Goal: Transaction & Acquisition: Purchase product/service

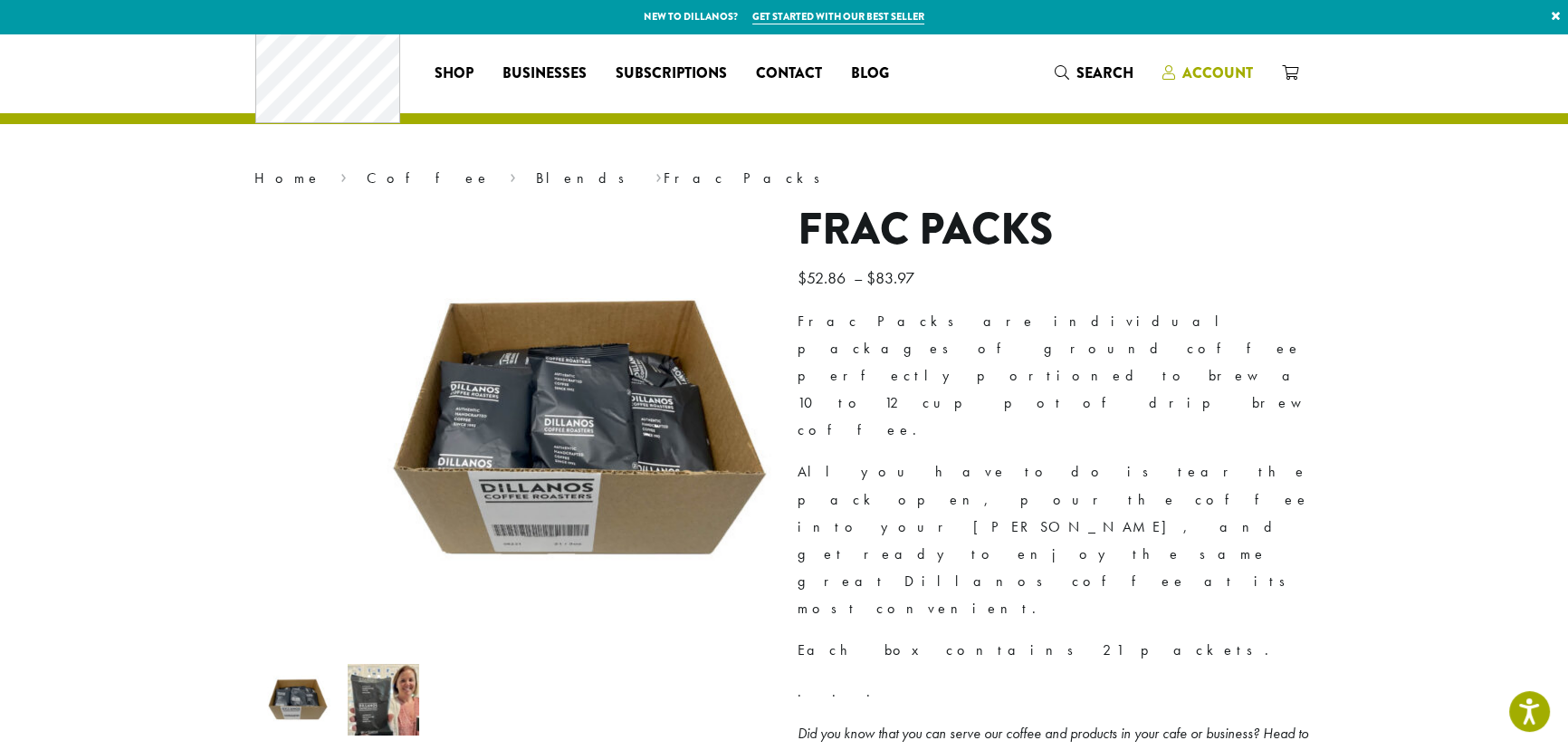
click at [1253, 68] on span "Account" at bounding box center [1217, 72] width 71 height 20
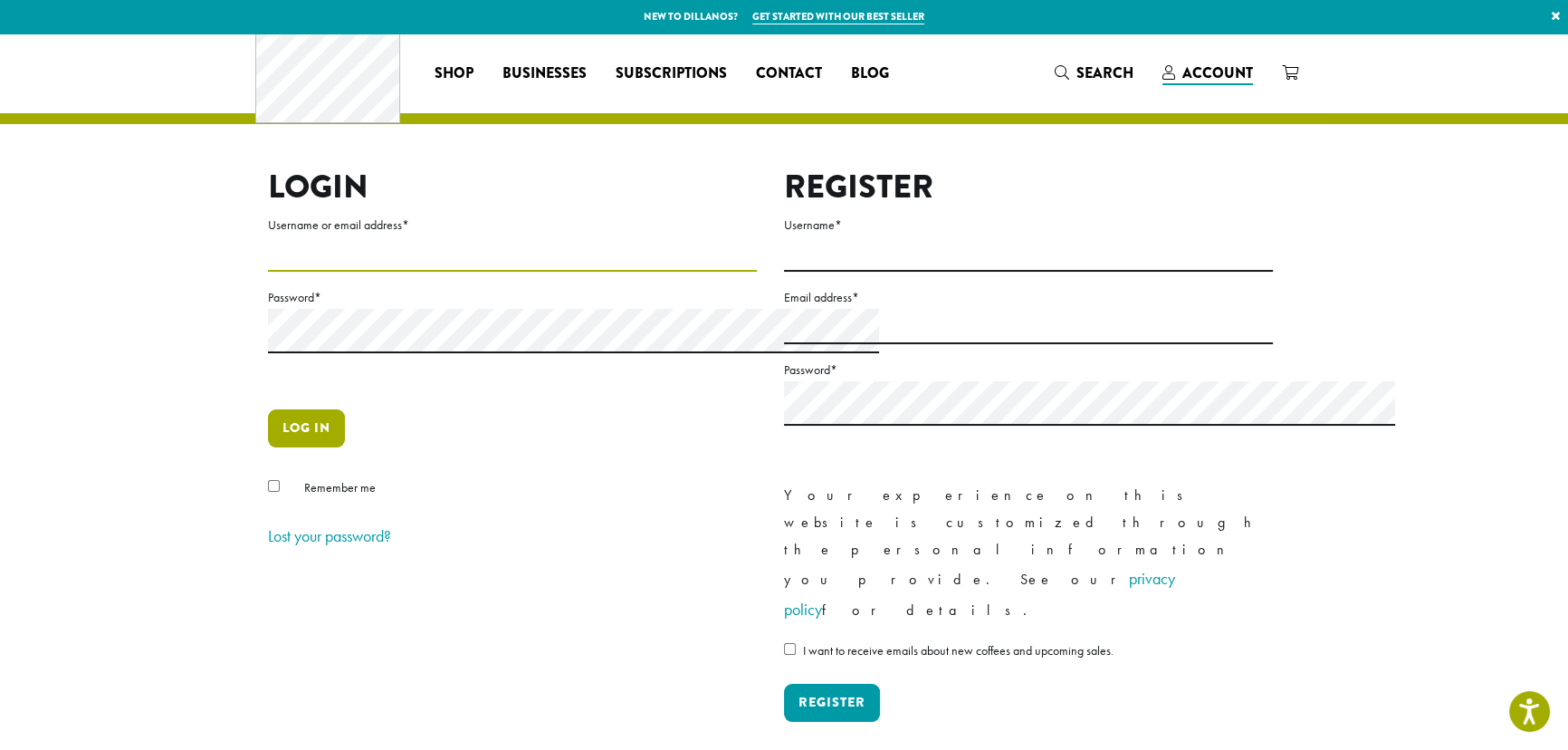
type input "**********"
click at [268, 448] on button "Log in" at bounding box center [306, 427] width 77 height 38
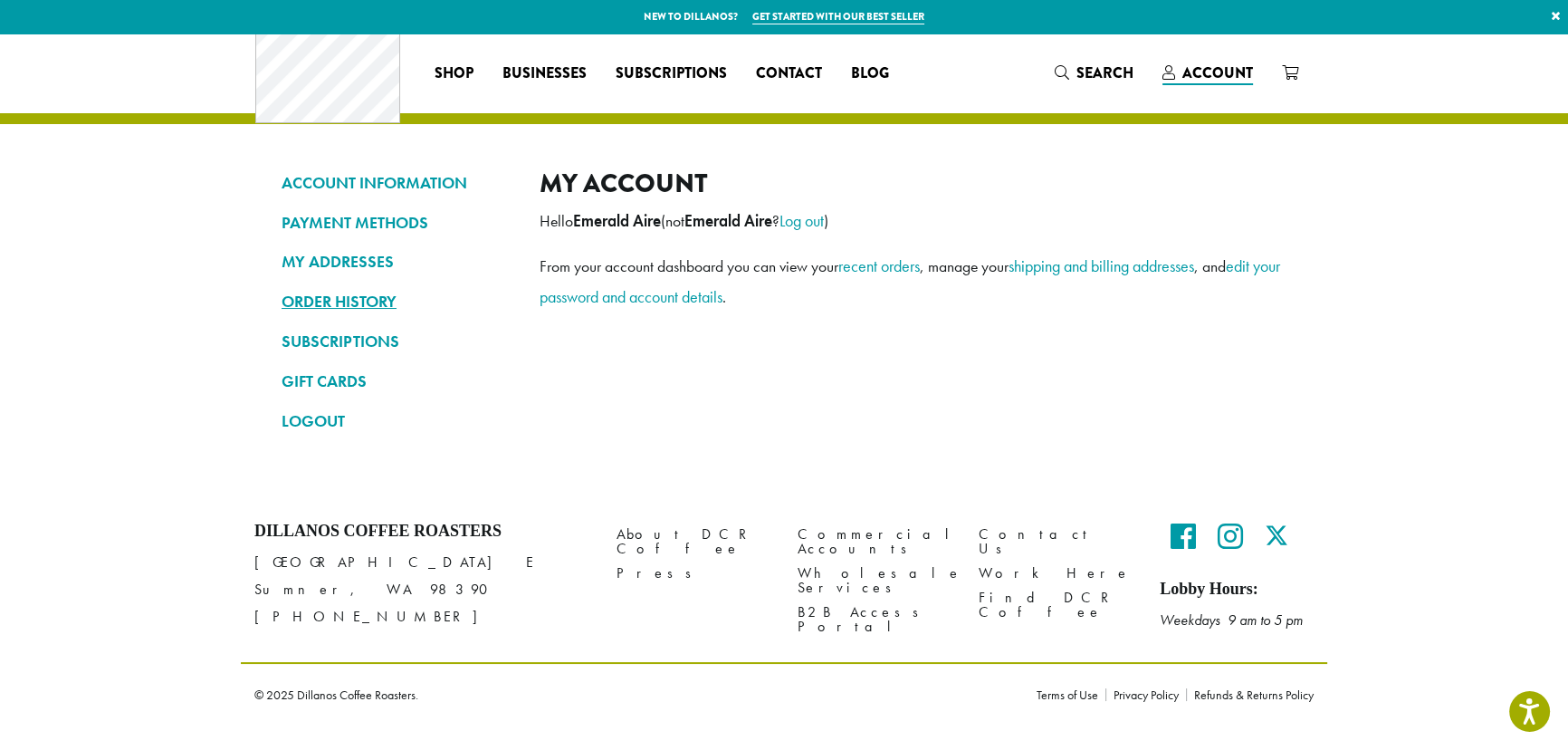
click at [282, 316] on link "ORDER HISTORY" at bounding box center [397, 301] width 231 height 31
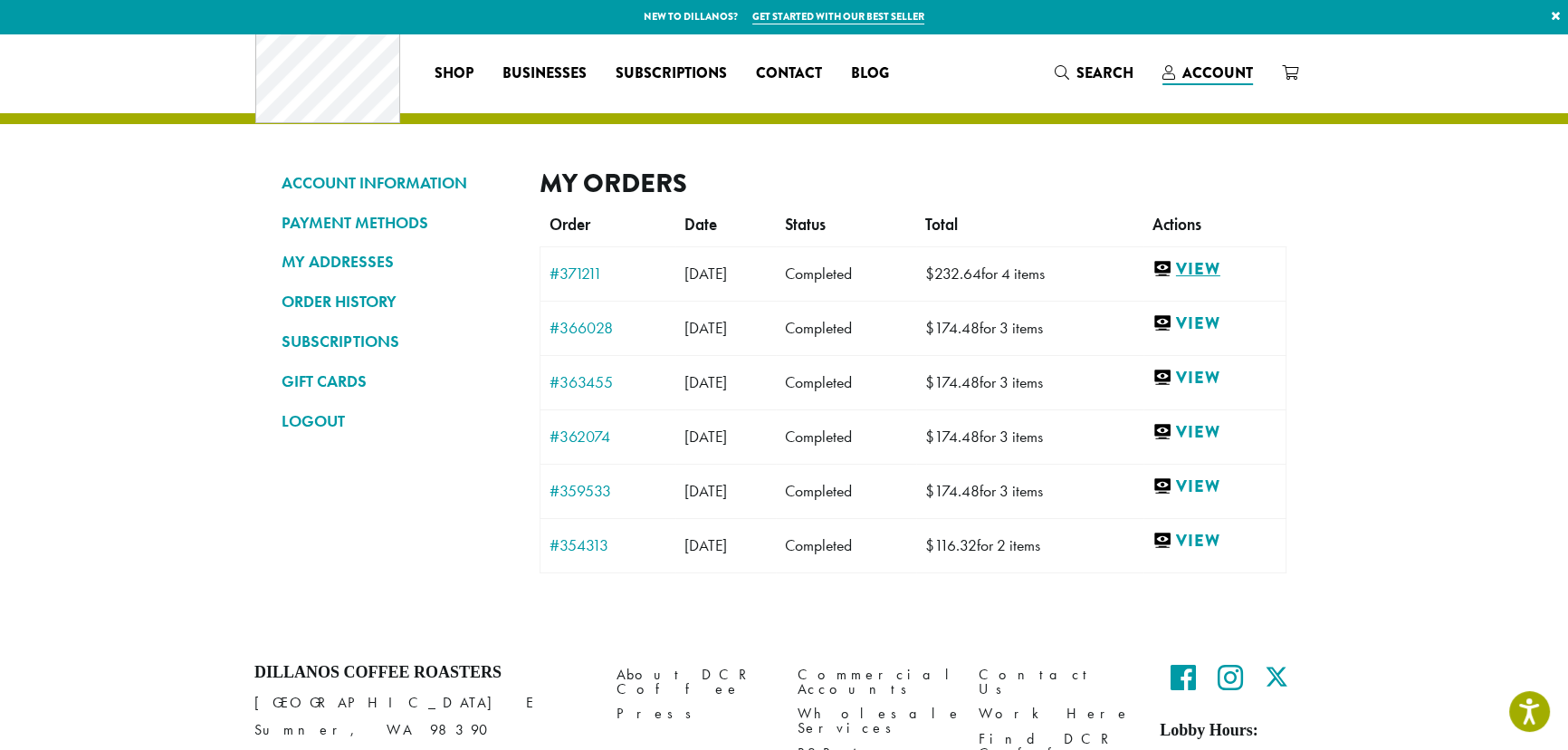
click at [1276, 281] on link "View" at bounding box center [1214, 268] width 124 height 22
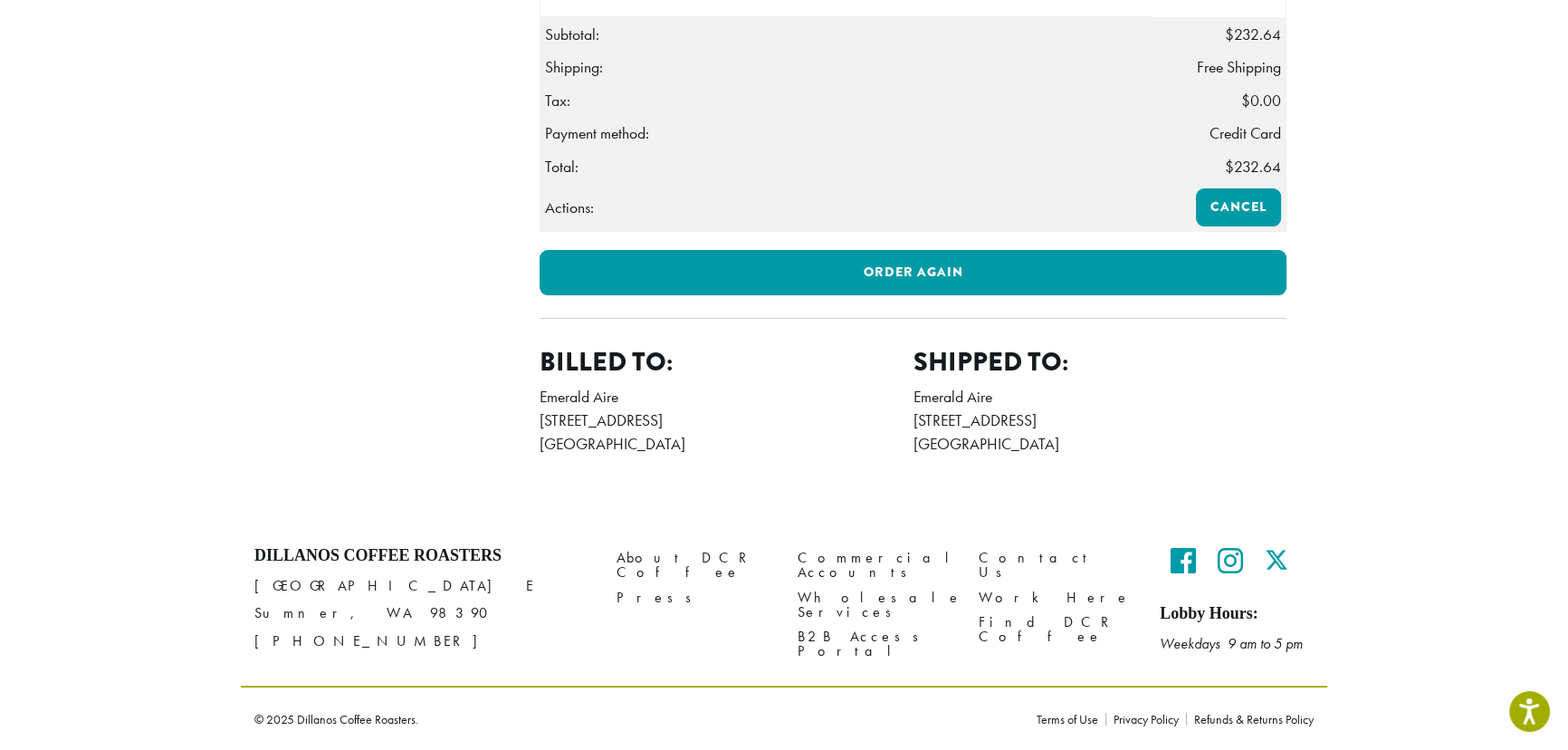
scroll to position [741, 0]
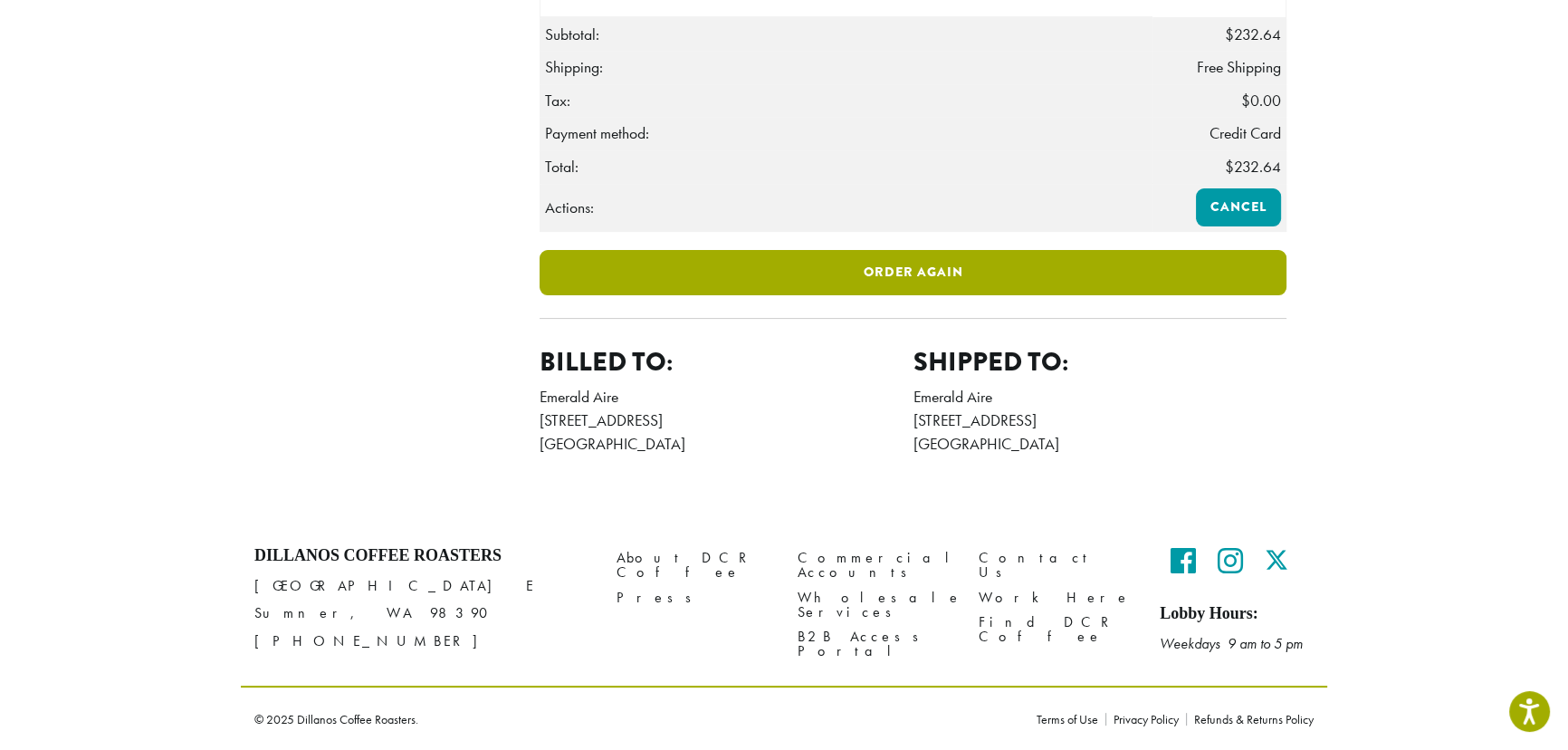
click at [1017, 296] on link "Order again" at bounding box center [912, 272] width 747 height 46
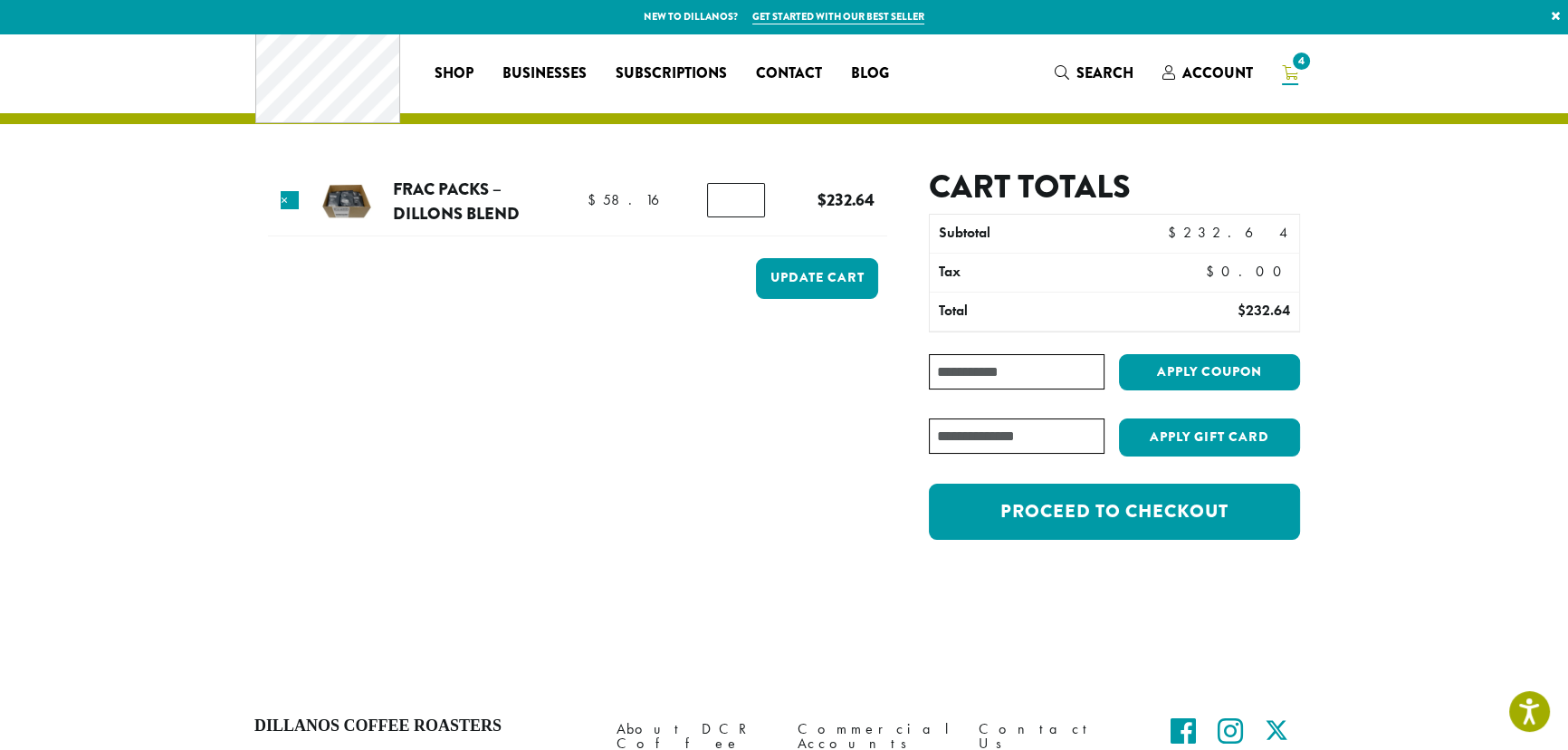
drag, startPoint x: 725, startPoint y: 209, endPoint x: 703, endPoint y: 218, distance: 23.8
click at [707, 217] on input "*" at bounding box center [736, 201] width 58 height 35
type input "*"
click at [734, 203] on input "*" at bounding box center [736, 201] width 58 height 35
click at [832, 298] on button "Update cart" at bounding box center [816, 278] width 122 height 41
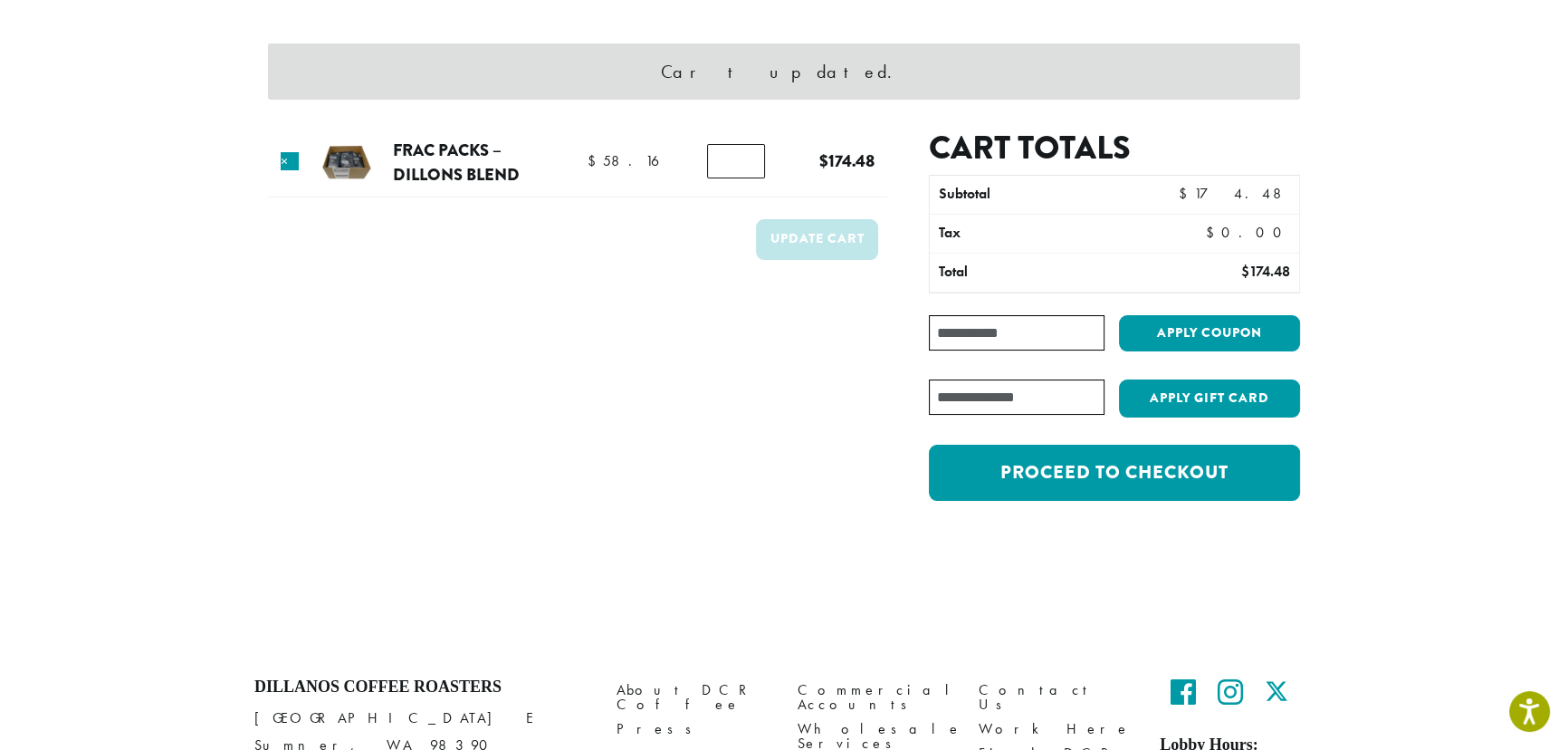
scroll to position [246, 0]
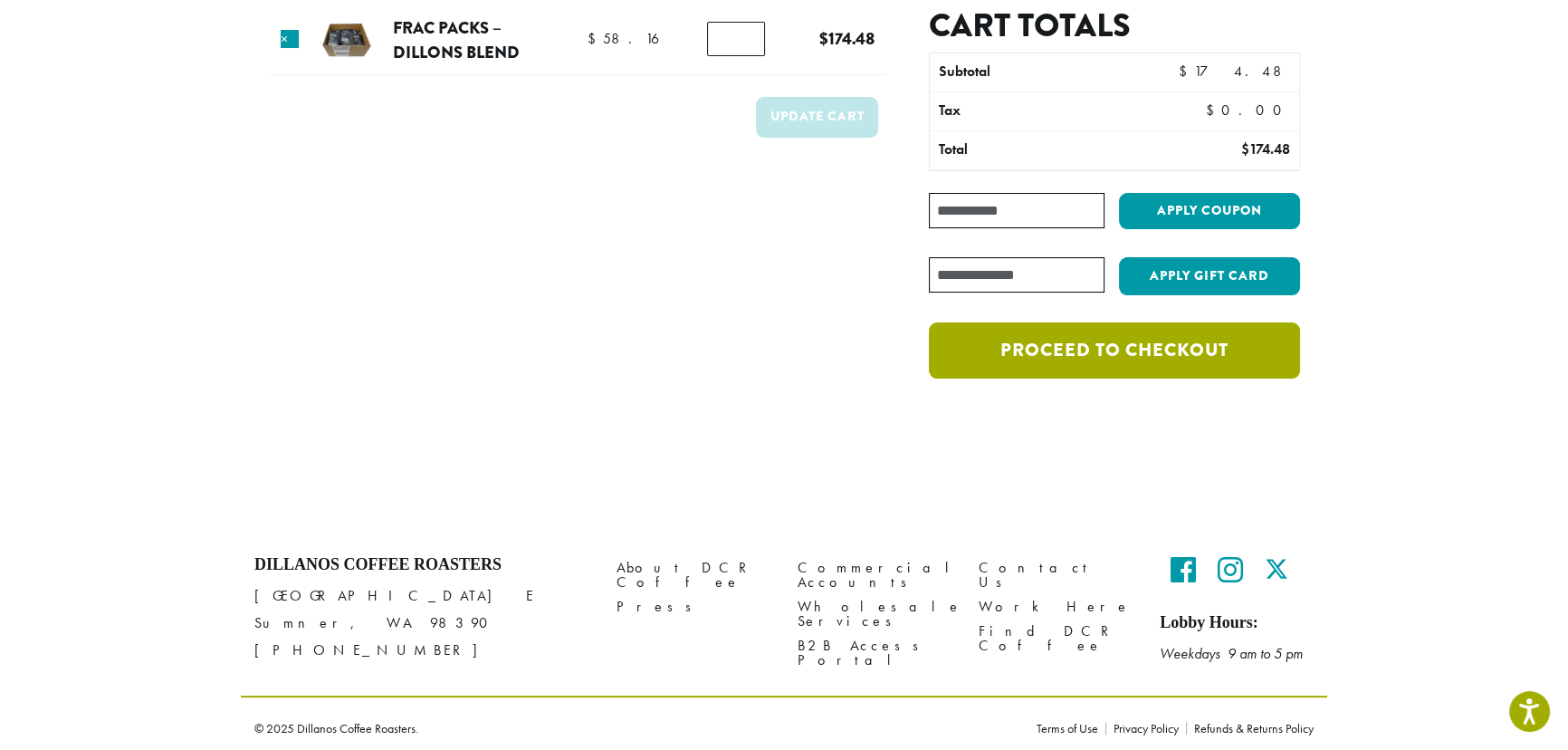
click at [1232, 379] on link "Proceed to checkout" at bounding box center [1114, 351] width 371 height 56
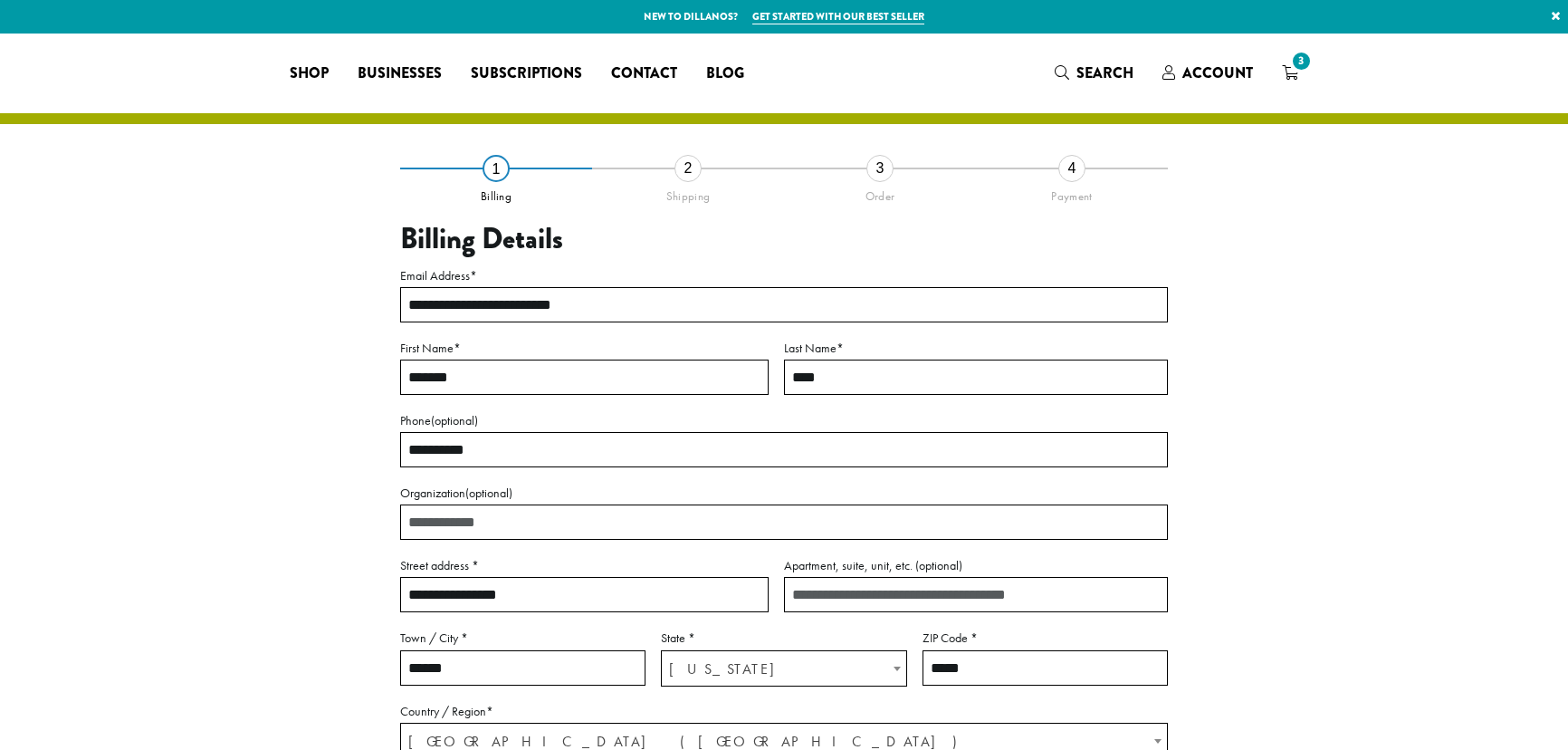
select select "**"
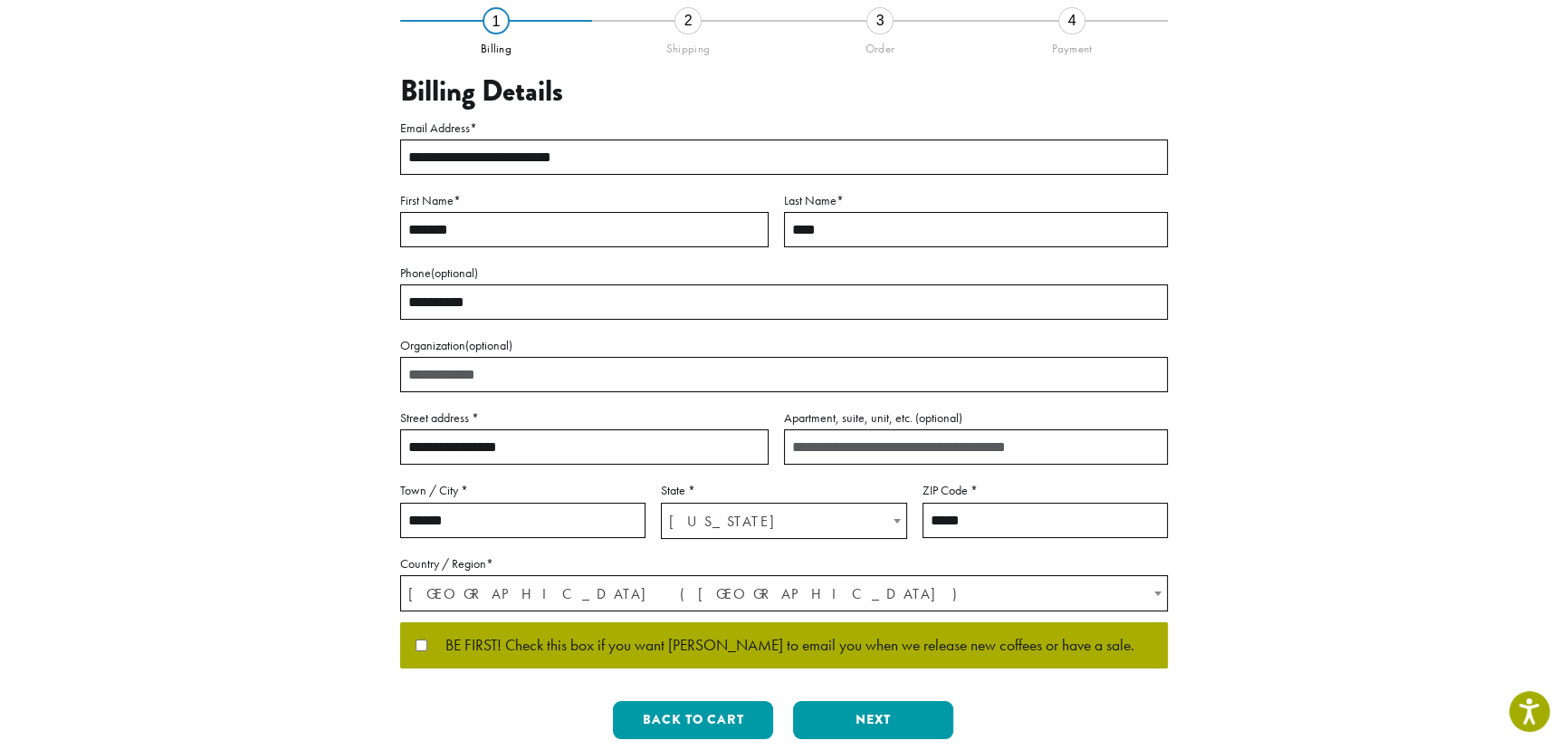
scroll to position [493, 0]
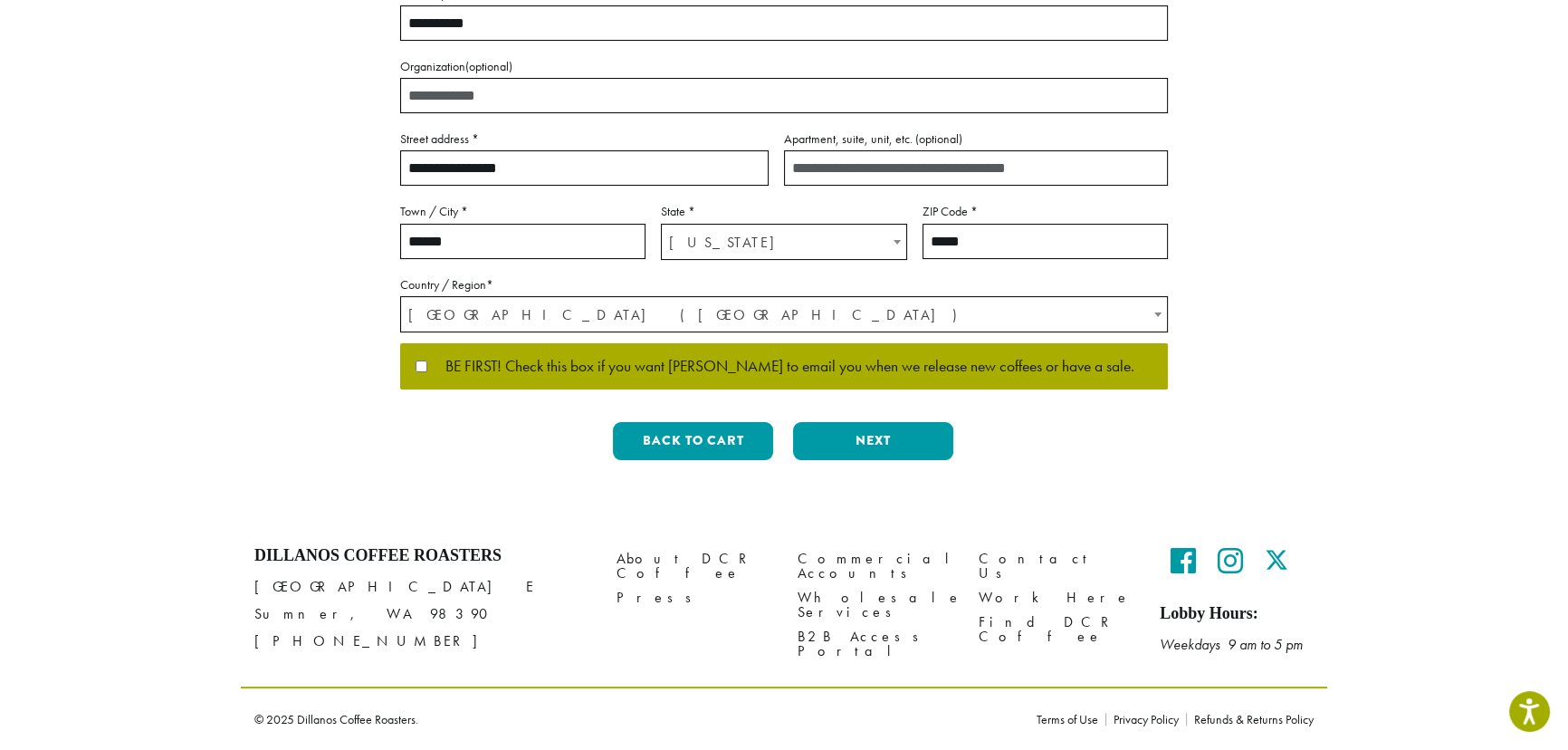
click at [422, 375] on label "BE FIRST! Check this box if you want [PERSON_NAME] to email you when we release…" at bounding box center [784, 366] width 737 height 16
click at [860, 460] on button "Next" at bounding box center [873, 441] width 160 height 38
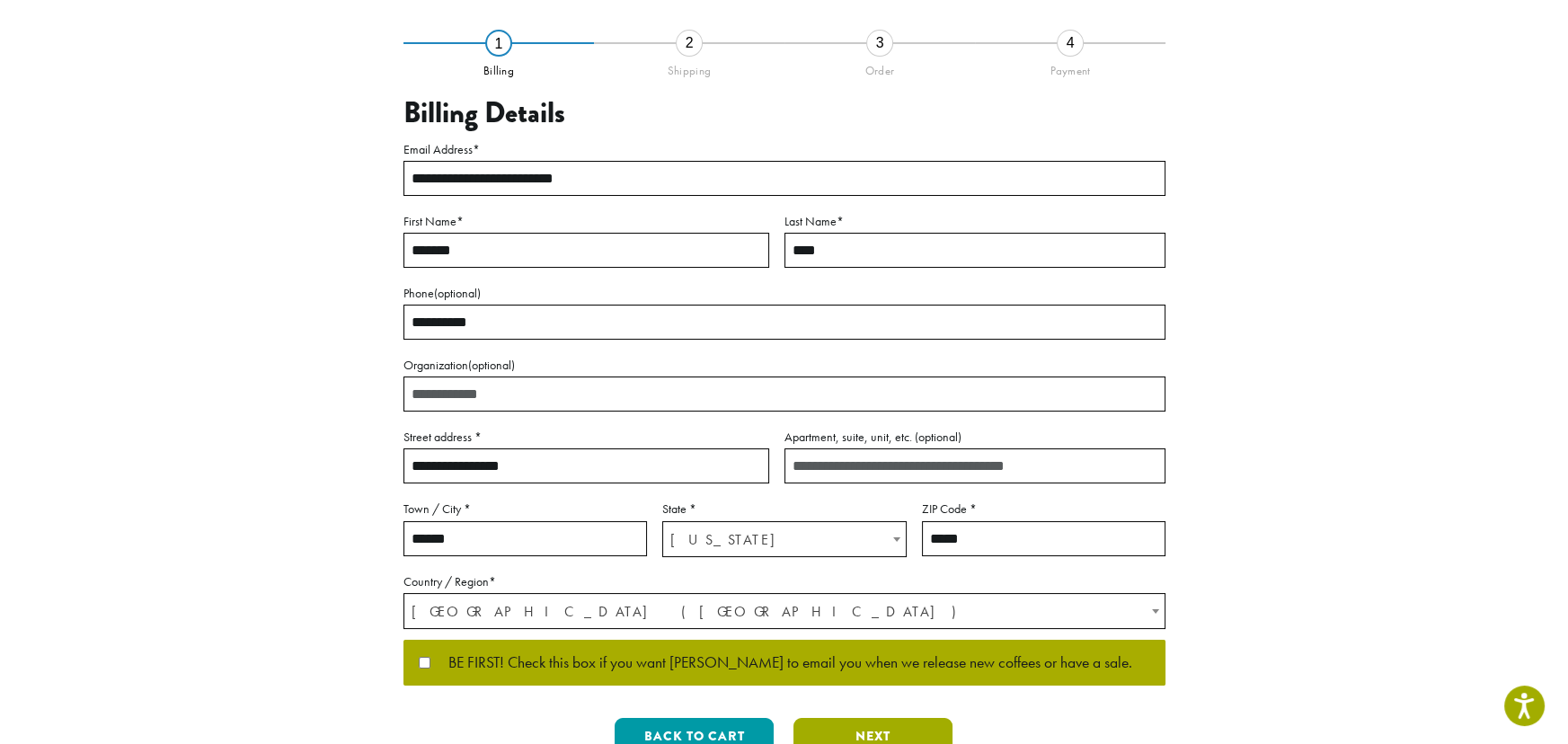
scroll to position [102, 0]
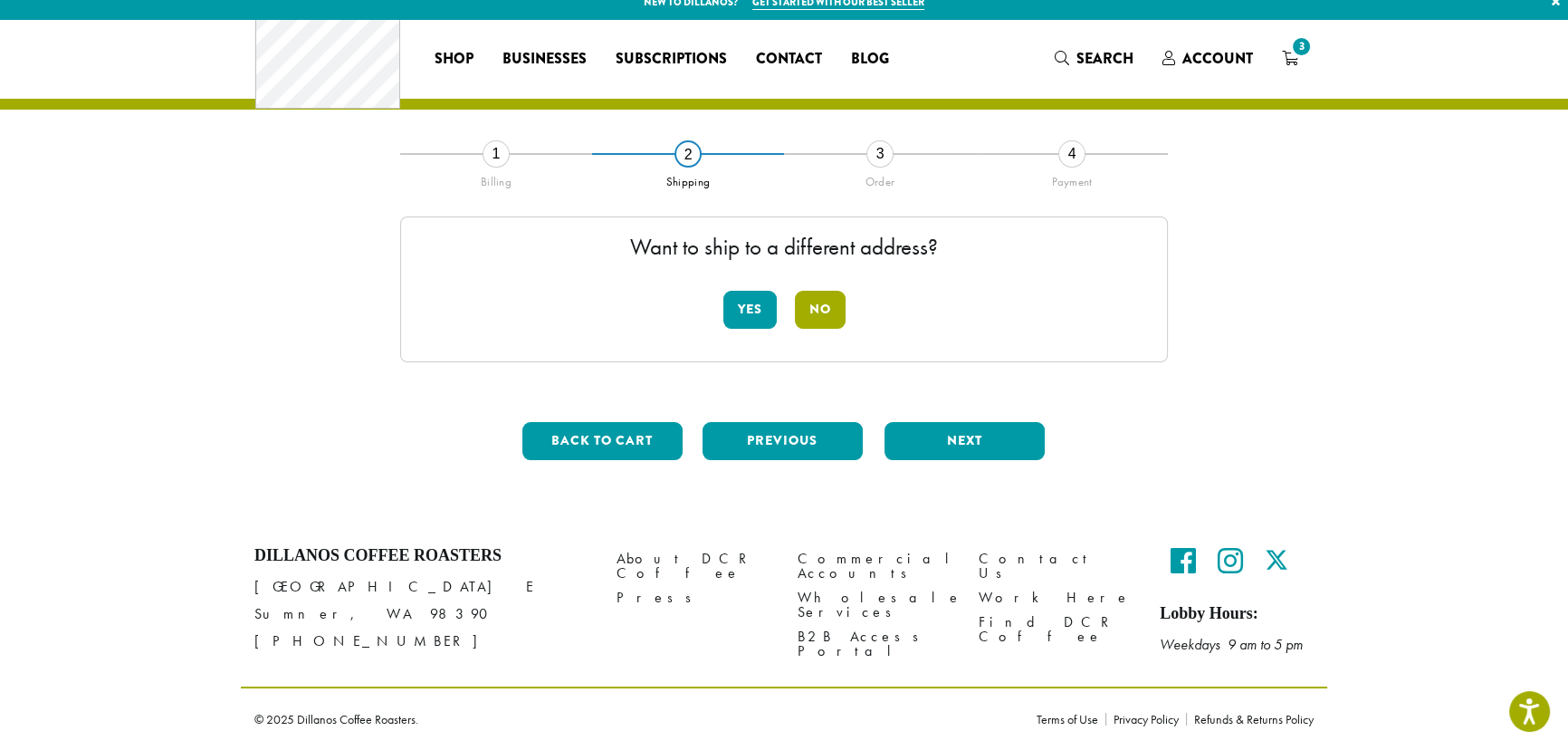
click at [818, 291] on button "No" at bounding box center [820, 309] width 50 height 38
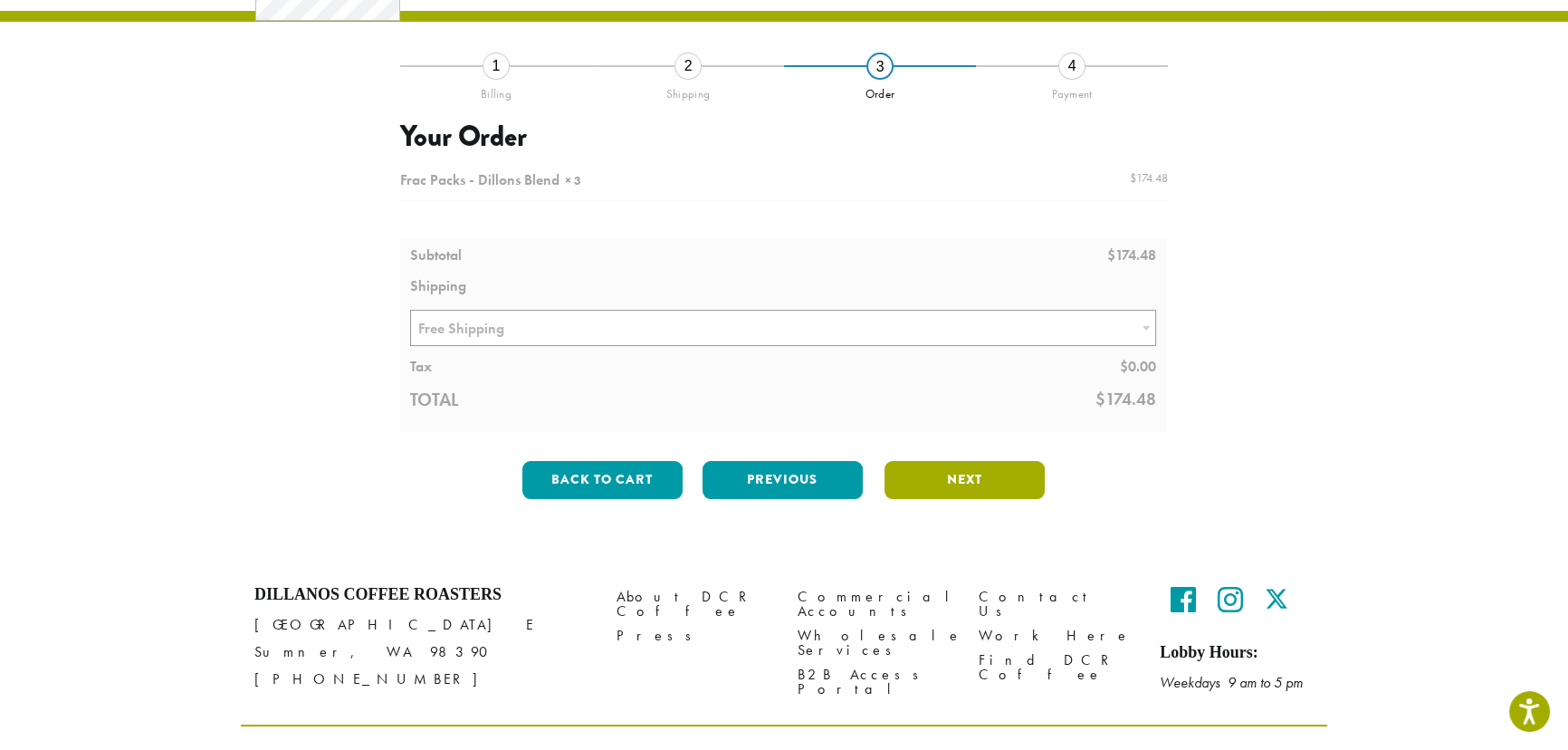
click at [977, 499] on button "Next" at bounding box center [964, 480] width 160 height 38
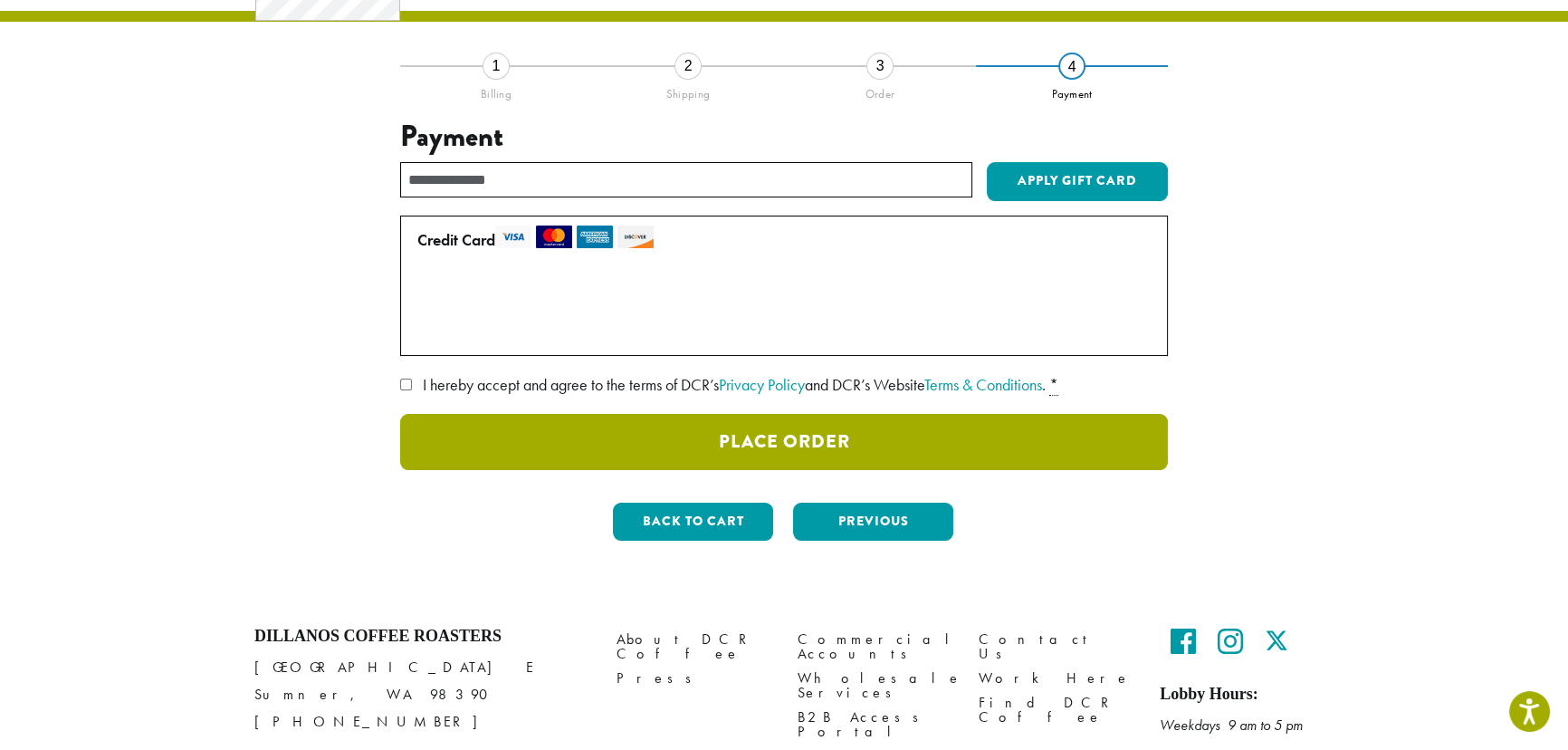
click at [847, 470] on button "Place Order" at bounding box center [784, 442] width 768 height 56
